Goal: Task Accomplishment & Management: Manage account settings

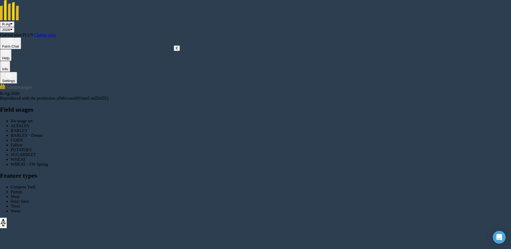
drag, startPoint x: 104, startPoint y: 152, endPoint x: 112, endPoint y: 135, distance: 17.8
drag, startPoint x: 112, startPoint y: 135, endPoint x: 113, endPoint y: 147, distance: 12.1
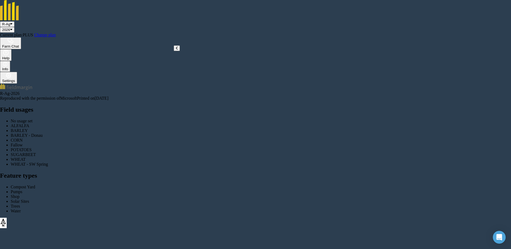
drag, startPoint x: 43, startPoint y: 158, endPoint x: 0, endPoint y: 156, distance: 43.0
type input "95"
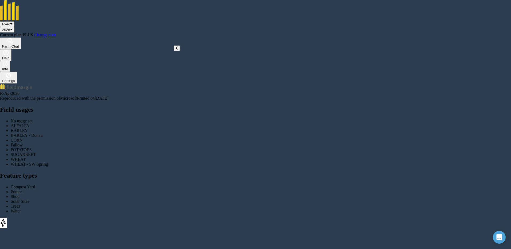
drag, startPoint x: 39, startPoint y: 124, endPoint x: 76, endPoint y: 109, distance: 40.4
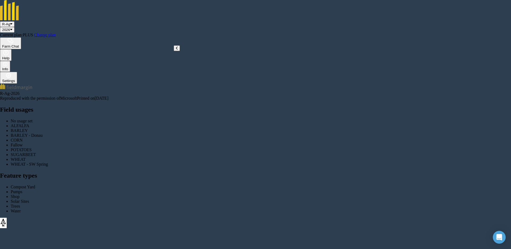
click at [176, 50] on icon at bounding box center [177, 48] width 2 height 4
